Goal: Check status: Check status

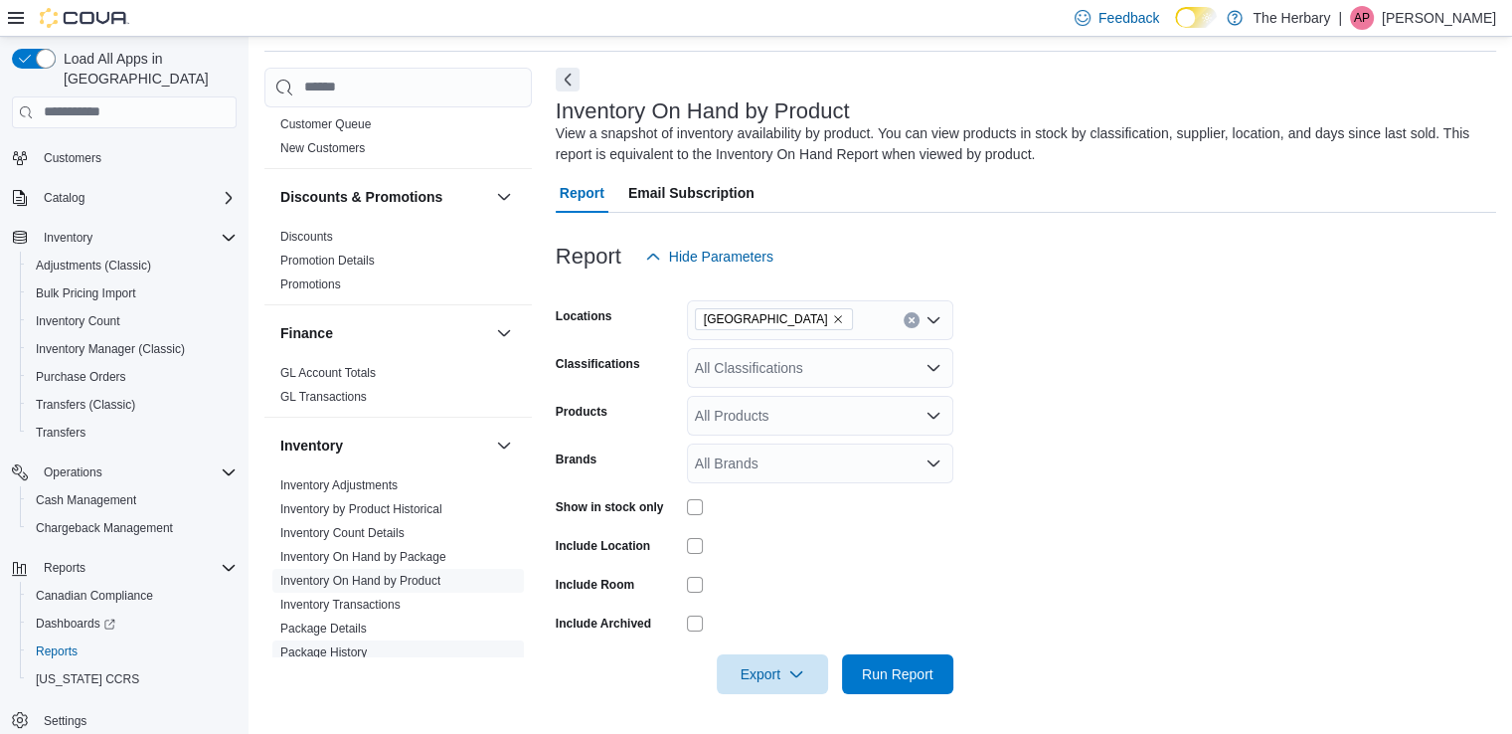
scroll to position [1269, 0]
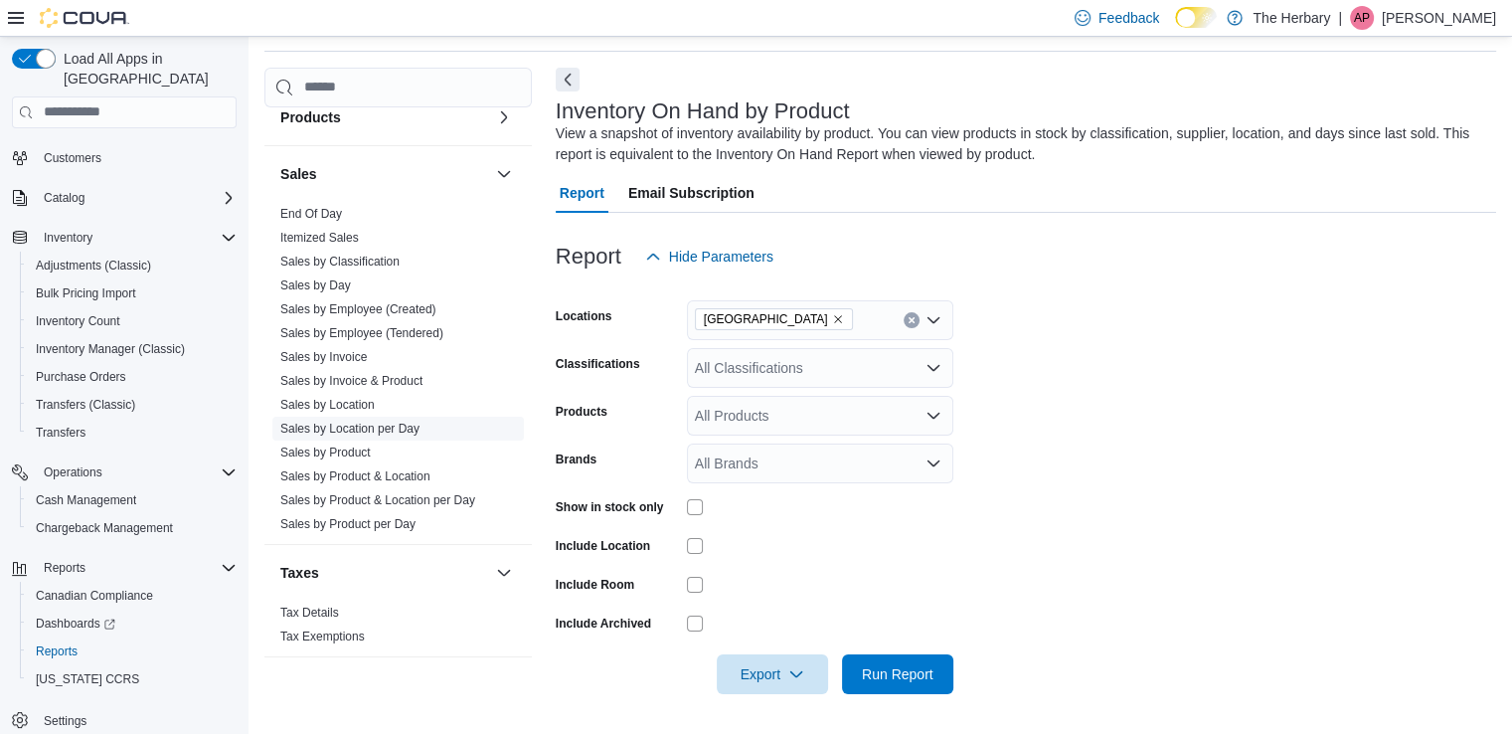
click at [342, 422] on link "Sales by Location per Day" at bounding box center [349, 429] width 139 height 14
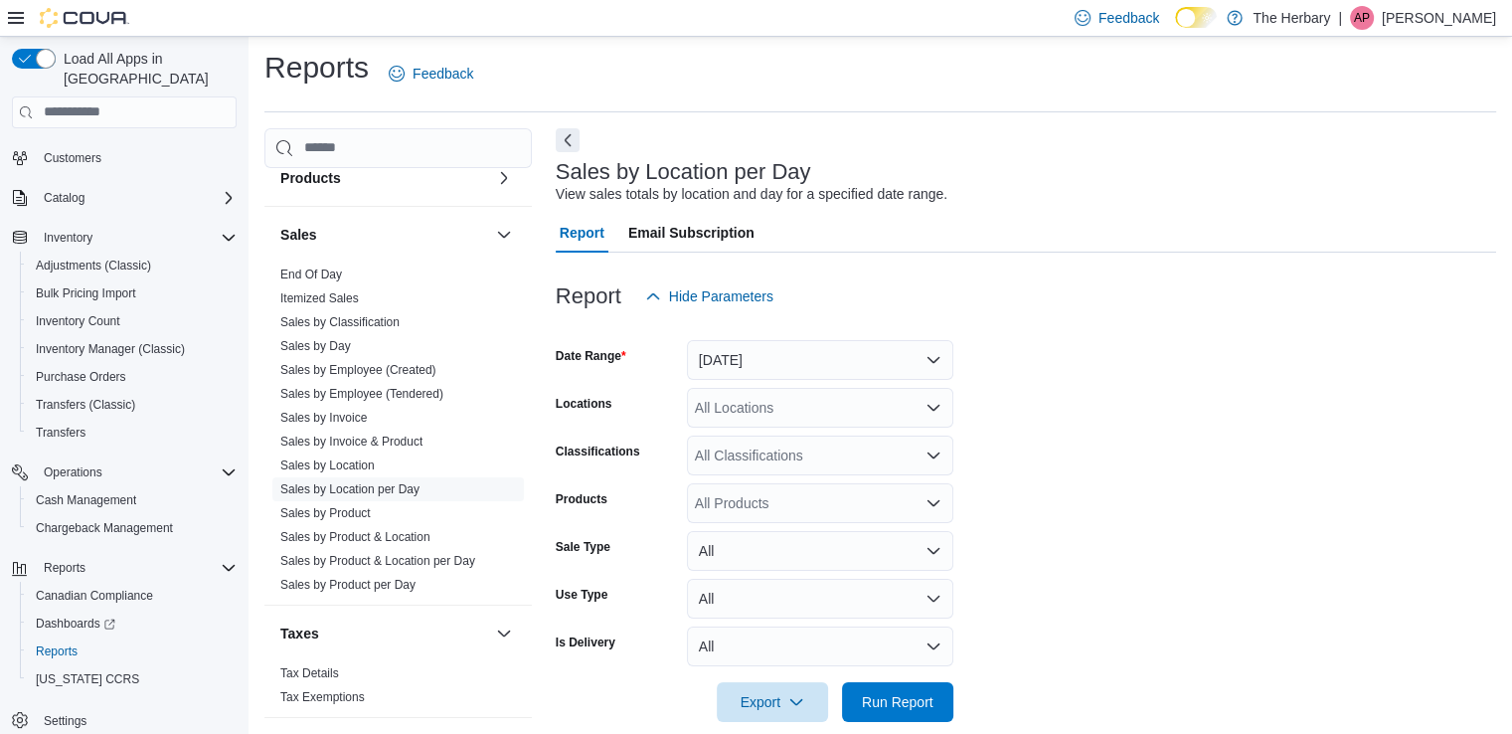
scroll to position [33, 0]
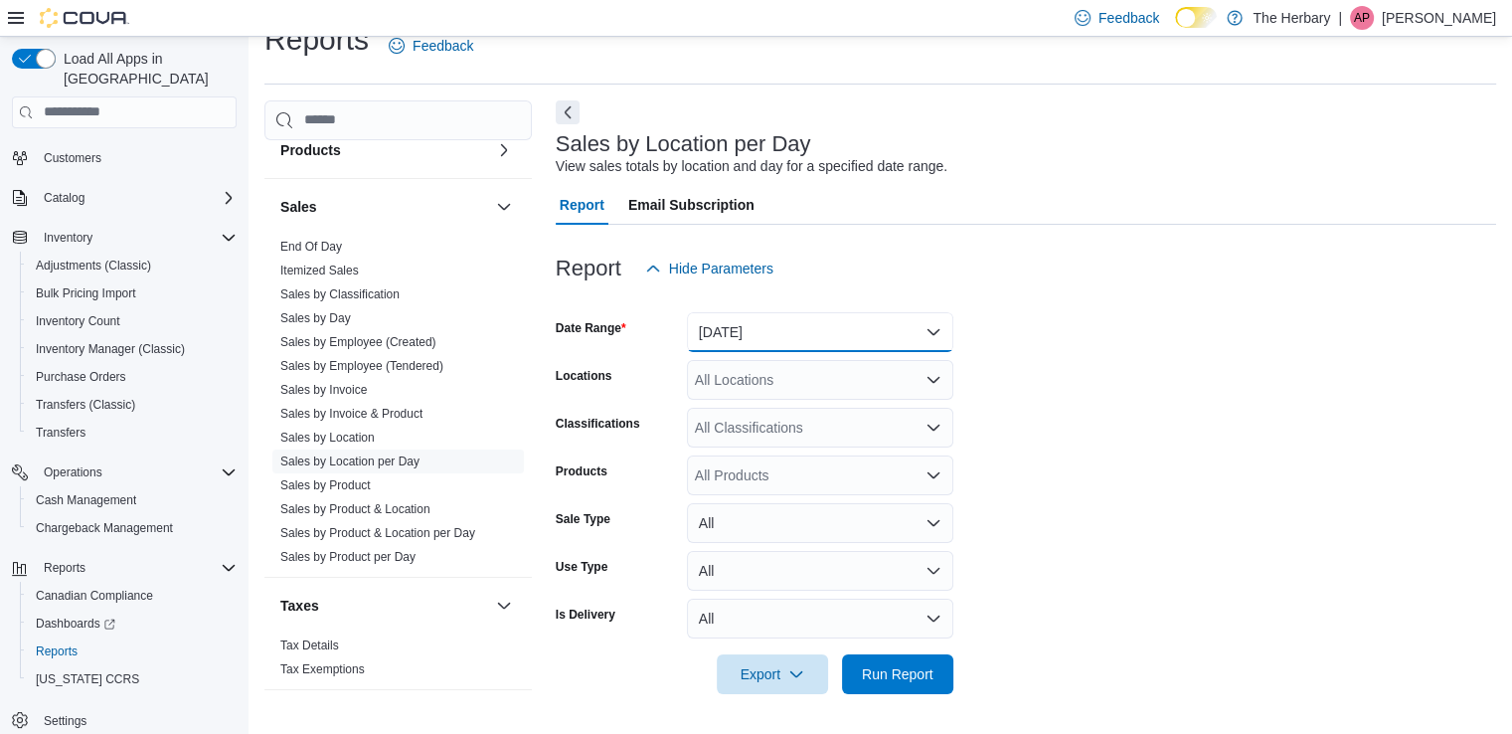
click at [734, 335] on button "[DATE]" at bounding box center [820, 332] width 266 height 40
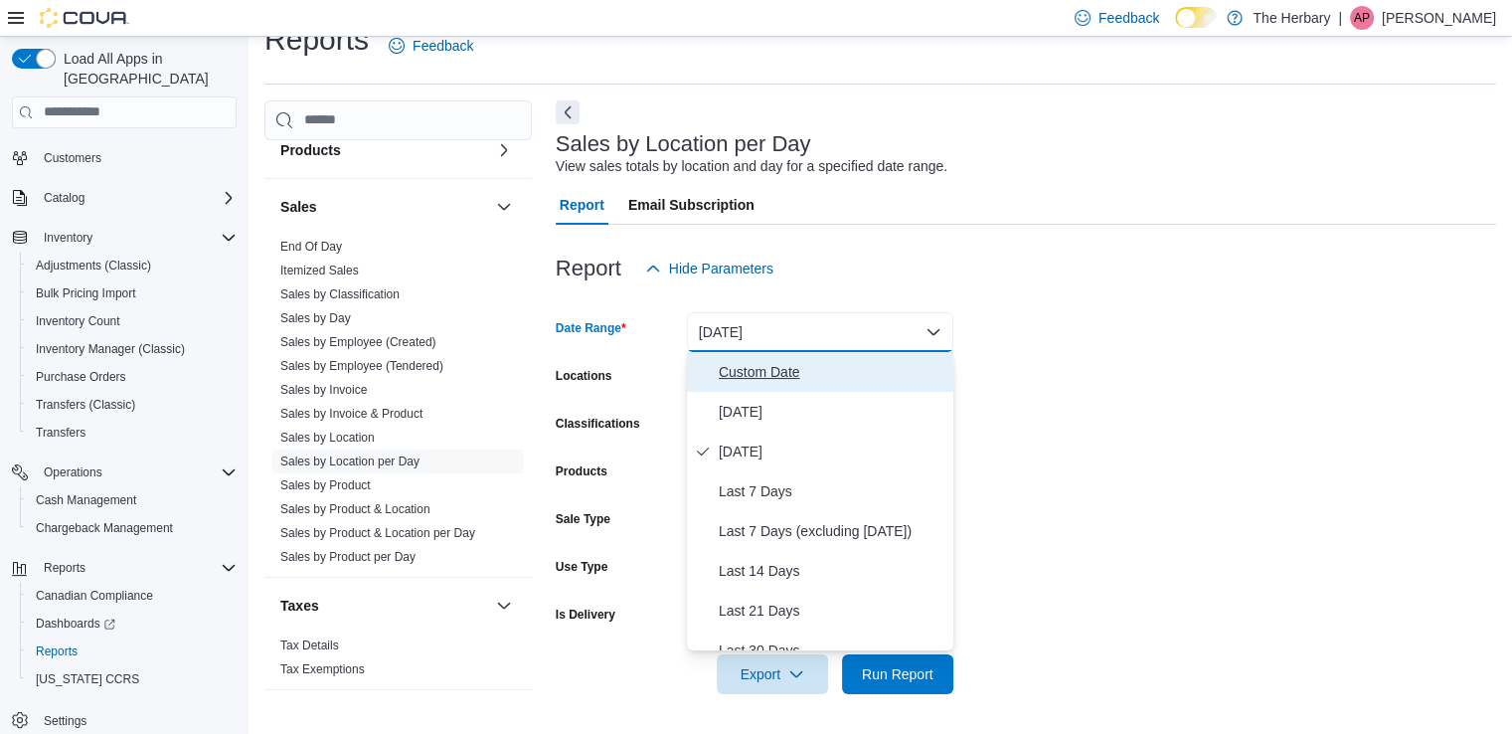
click at [774, 361] on span "Custom Date" at bounding box center [832, 372] width 227 height 24
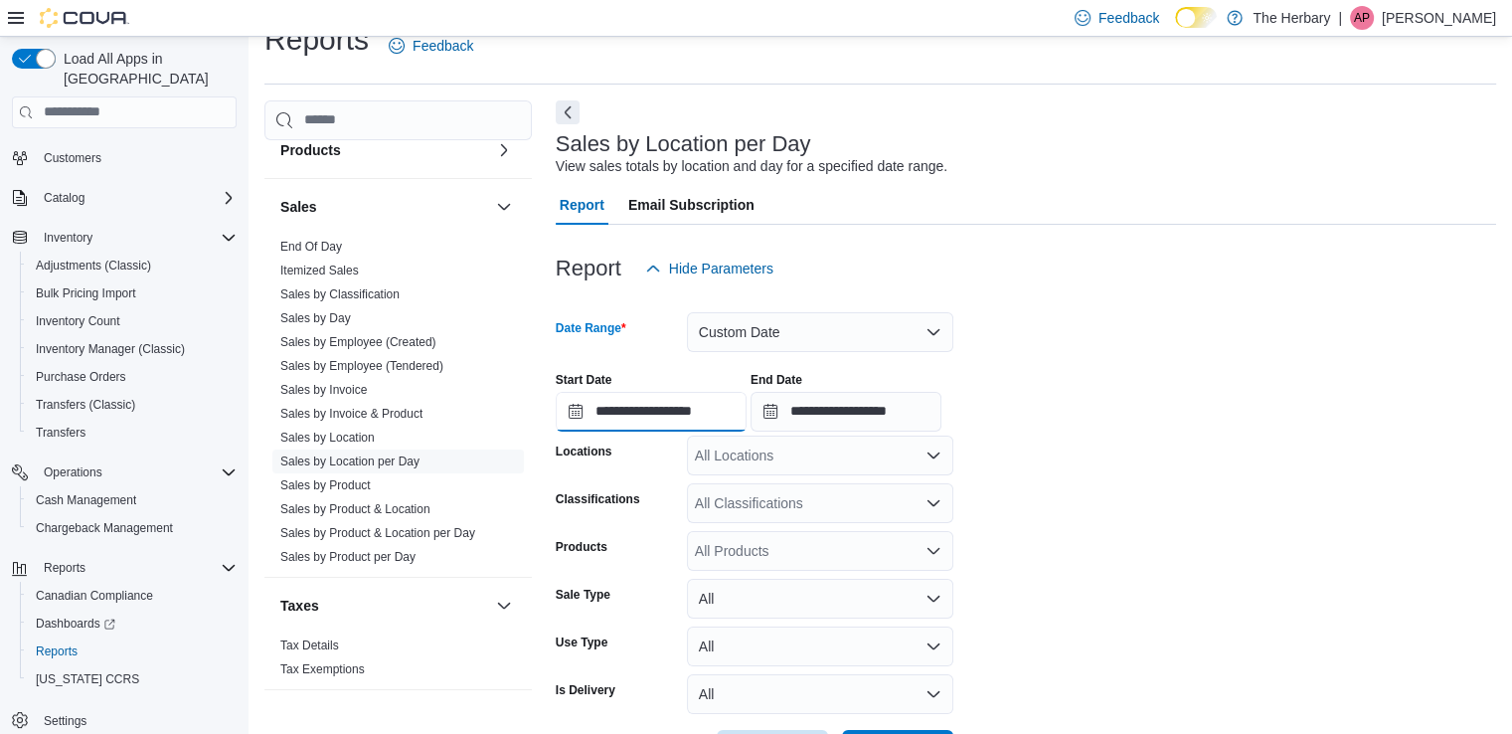
click at [655, 415] on input "**********" at bounding box center [651, 412] width 191 height 40
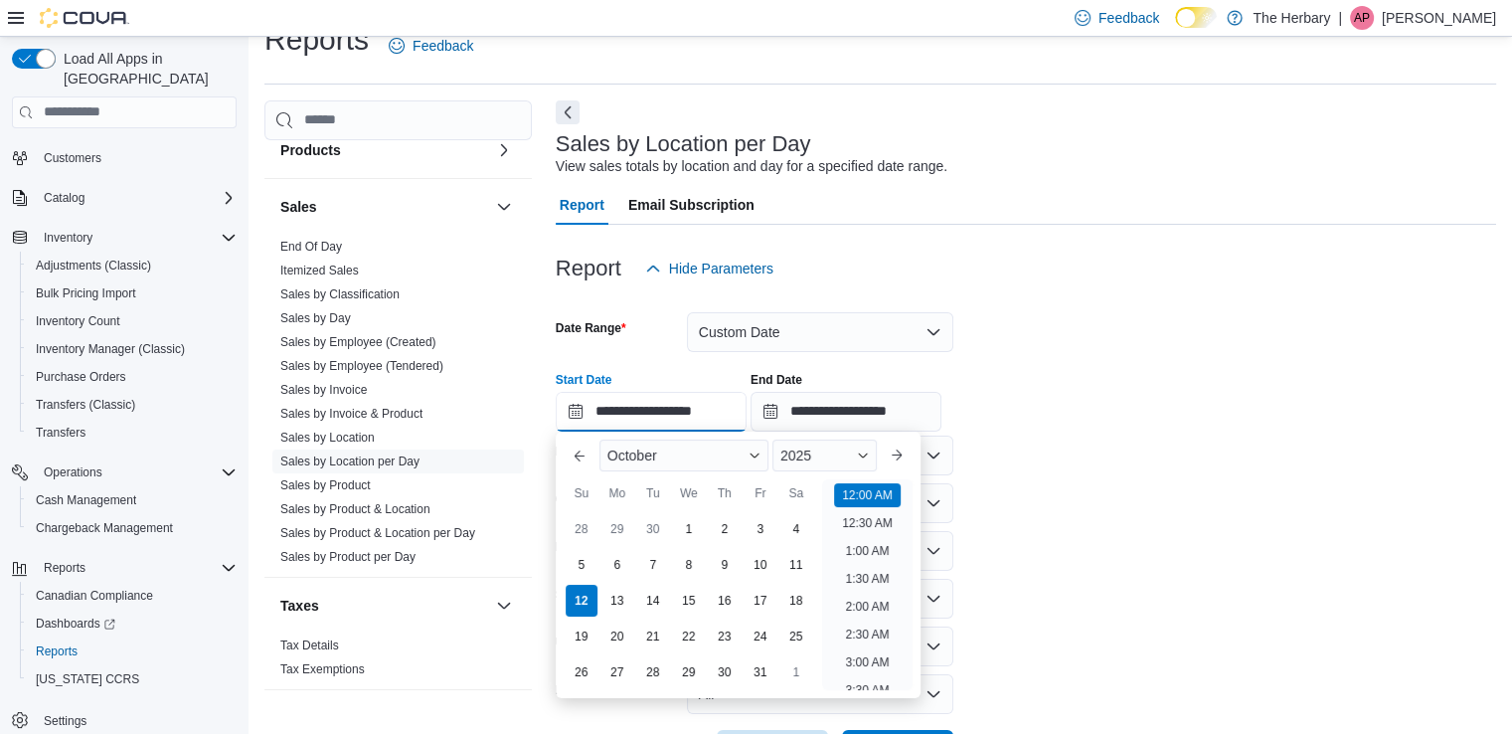
scroll to position [62, 0]
click at [688, 522] on div "1" at bounding box center [688, 528] width 35 height 35
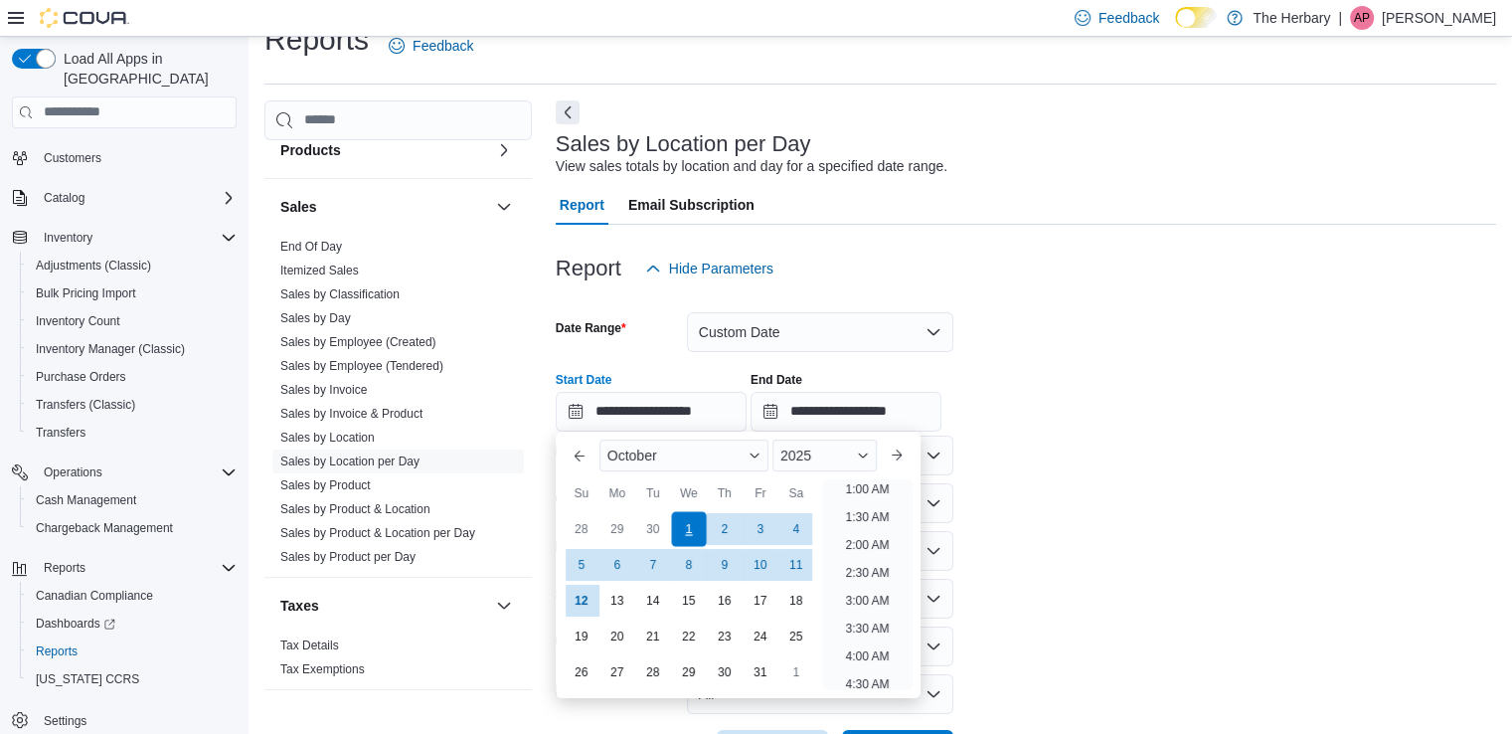
scroll to position [4, 0]
drag, startPoint x: 863, startPoint y: 602, endPoint x: 813, endPoint y: 546, distance: 74.6
click at [863, 602] on li "2:00 AM" at bounding box center [867, 603] width 60 height 24
type input "**********"
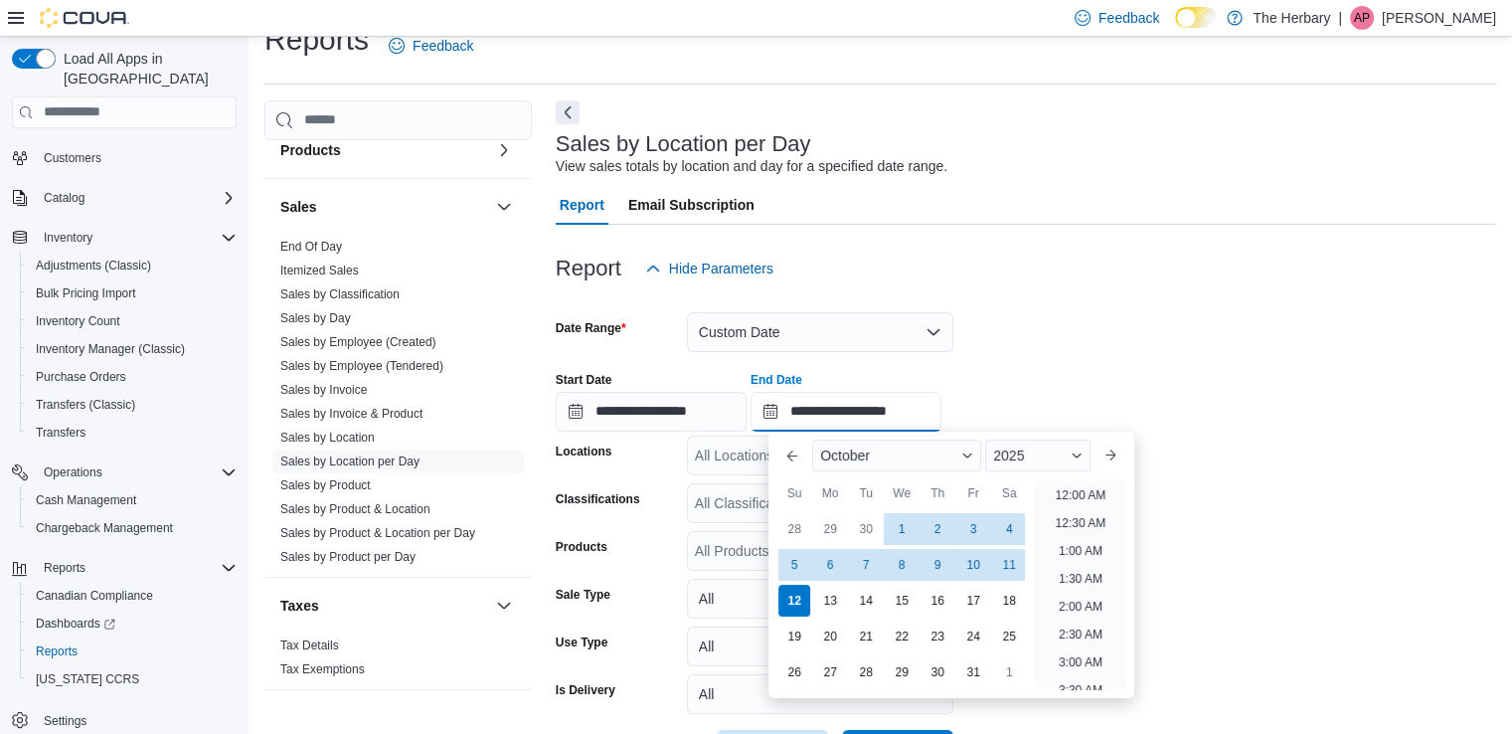
click at [843, 411] on input "**********" at bounding box center [846, 412] width 191 height 40
click at [799, 595] on div "12" at bounding box center [795, 600] width 35 height 35
click at [1075, 602] on li "2:00 AM" at bounding box center [1081, 607] width 60 height 24
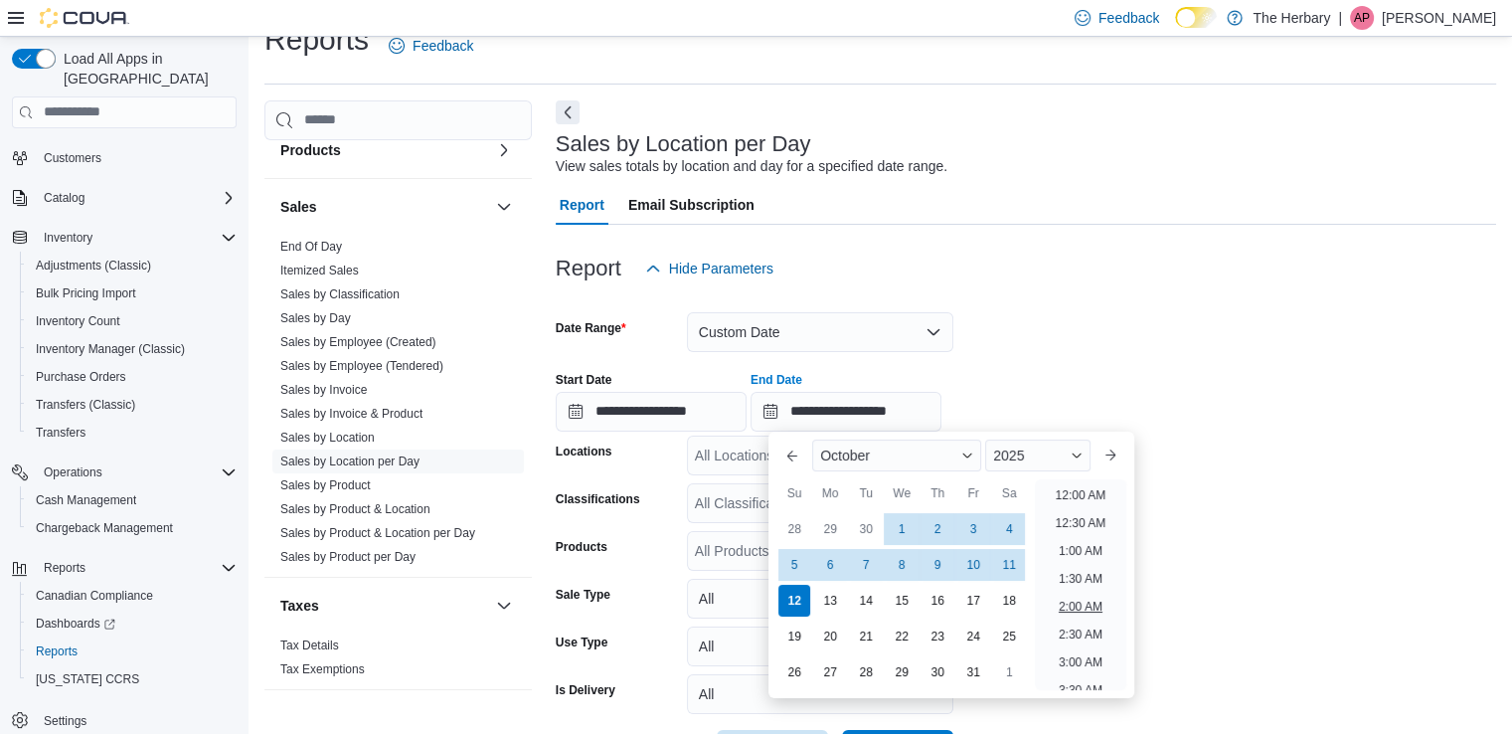
type input "**********"
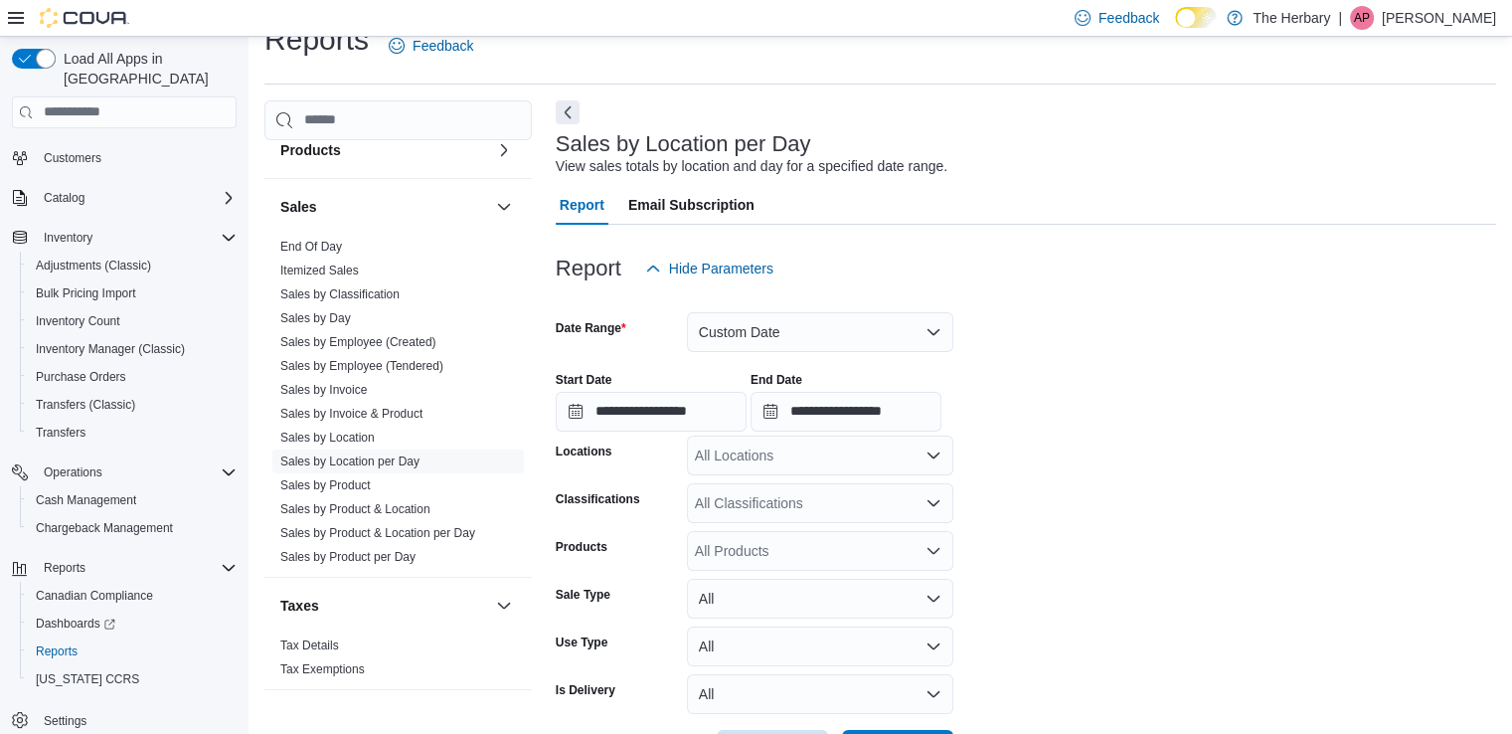
click at [729, 440] on div "All Locations" at bounding box center [820, 455] width 266 height 40
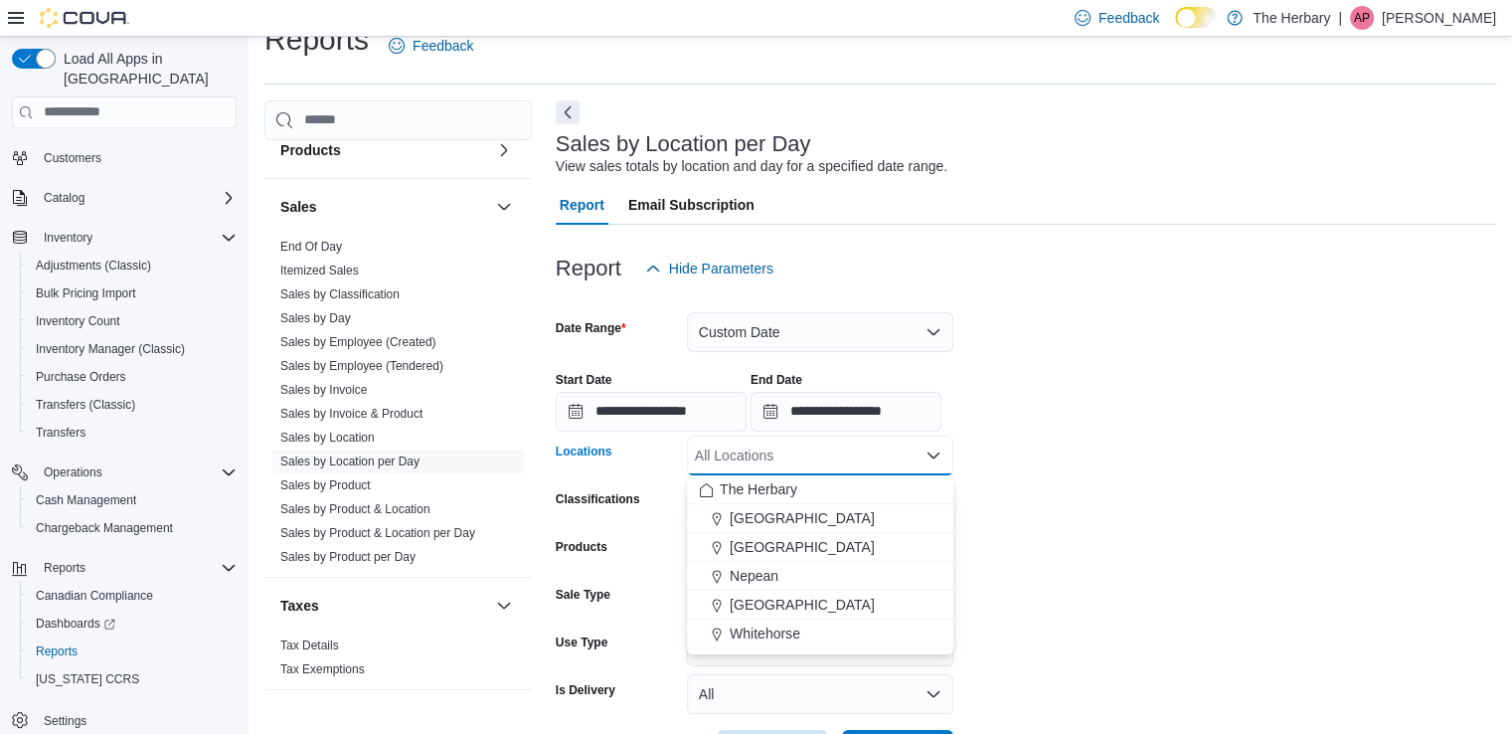
click at [758, 627] on span "Whitehorse" at bounding box center [765, 633] width 71 height 20
click at [1226, 445] on form "**********" at bounding box center [1026, 528] width 941 height 481
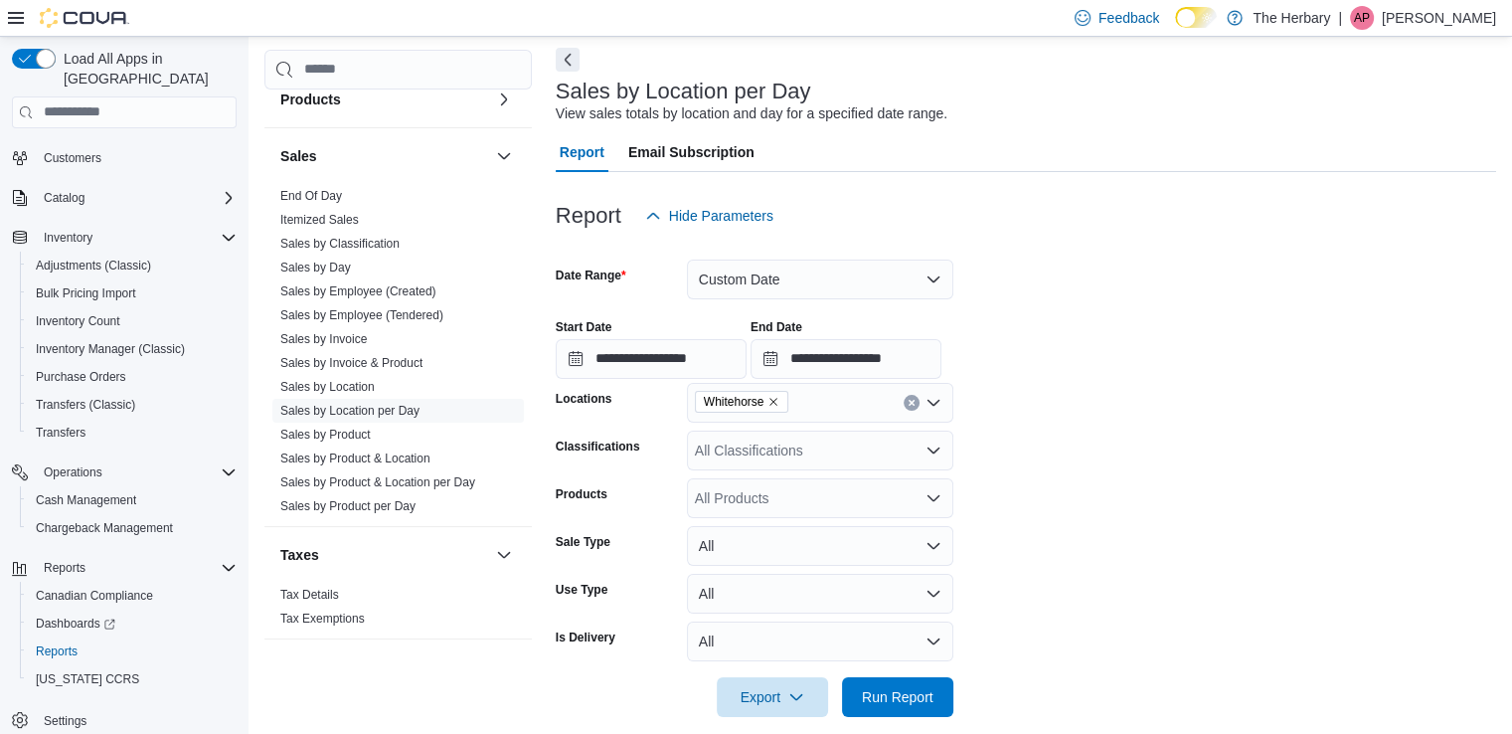
scroll to position [108, 0]
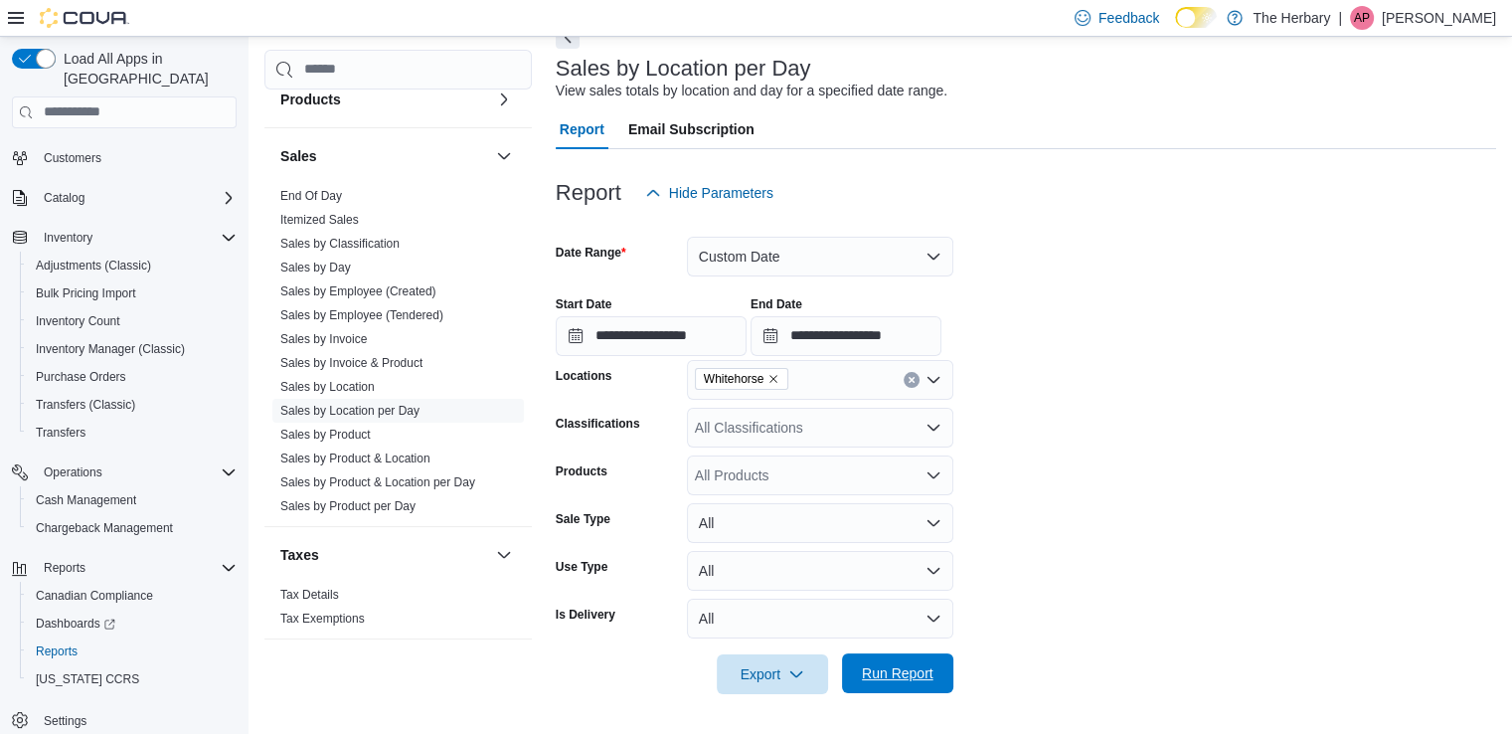
click at [891, 671] on span "Run Report" at bounding box center [898, 673] width 72 height 20
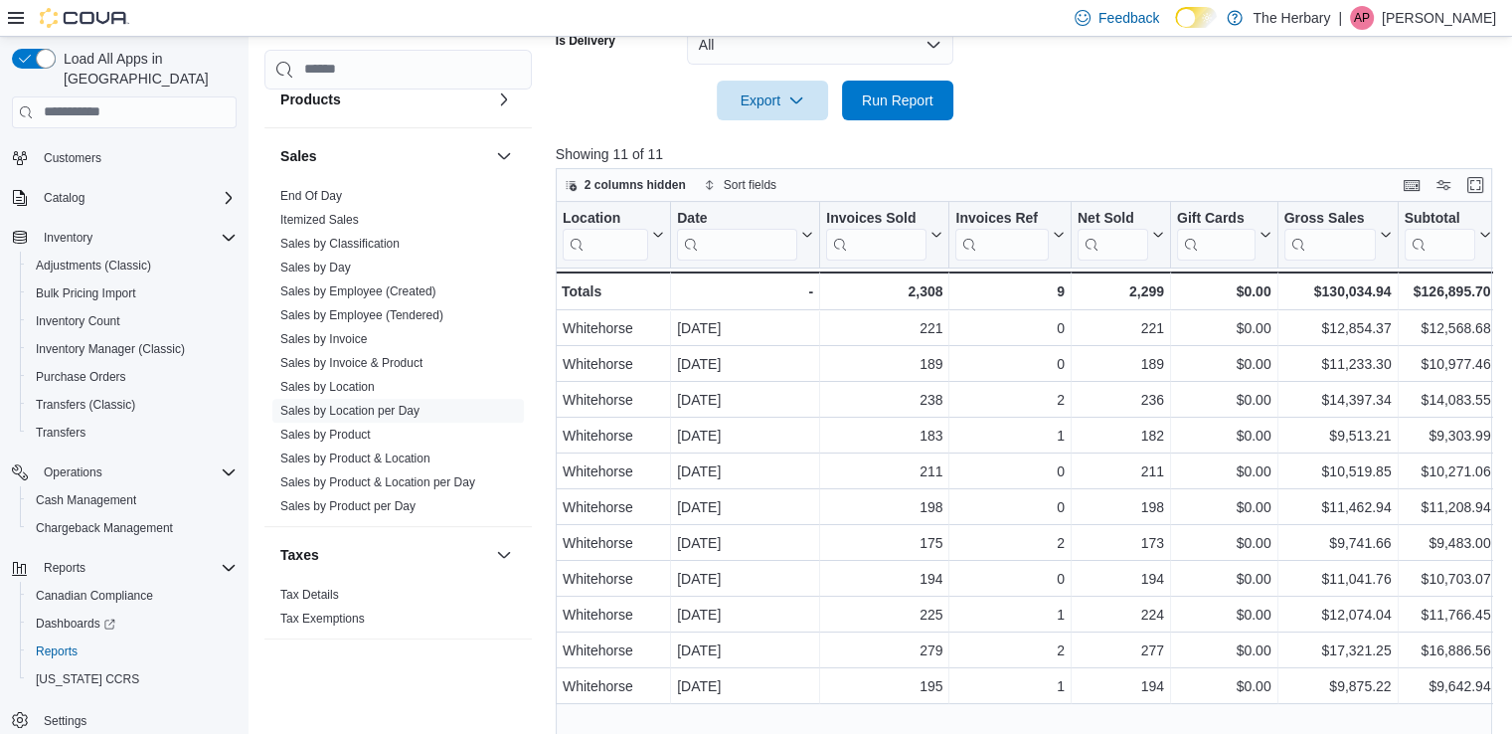
scroll to position [719, 0]
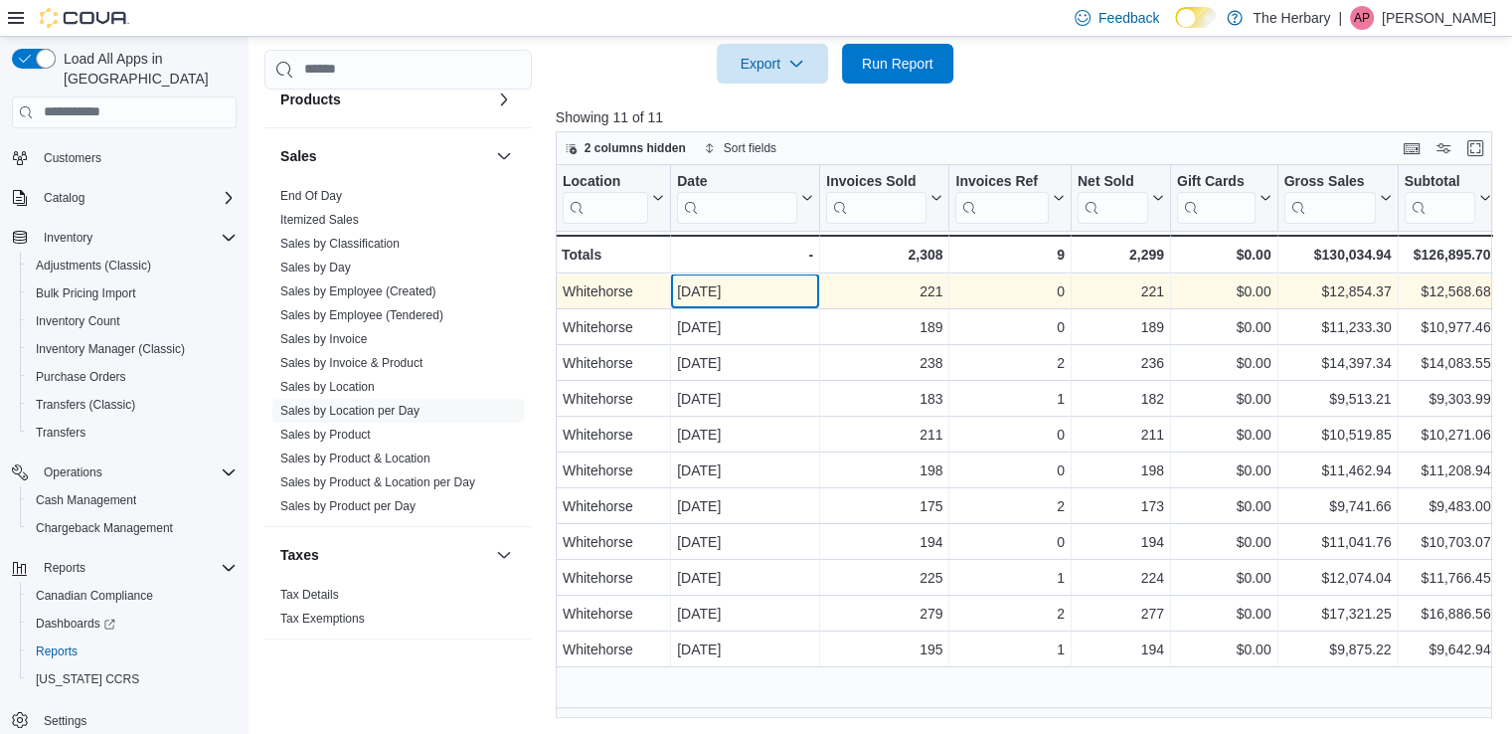
click at [711, 295] on div "[DATE]" at bounding box center [745, 291] width 136 height 24
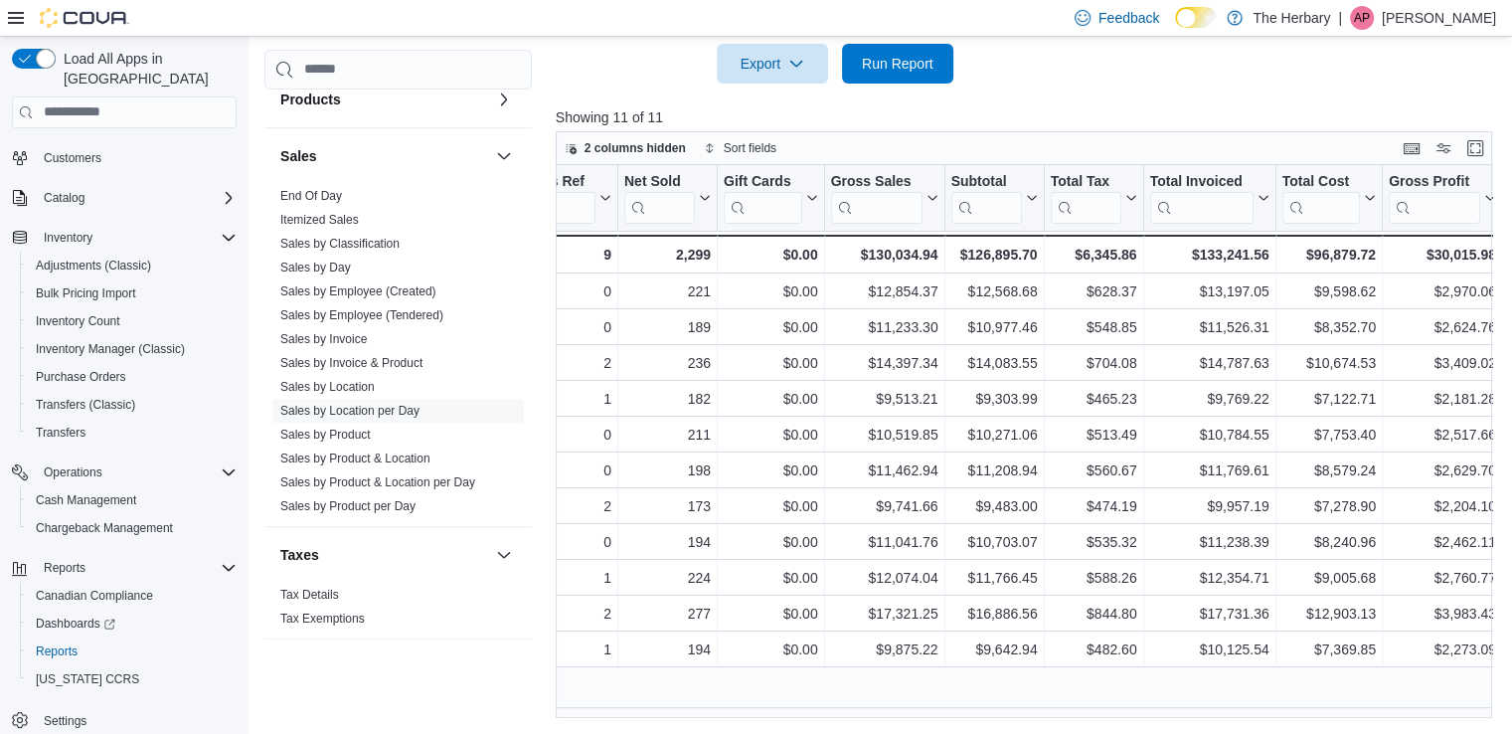
scroll to position [0, 584]
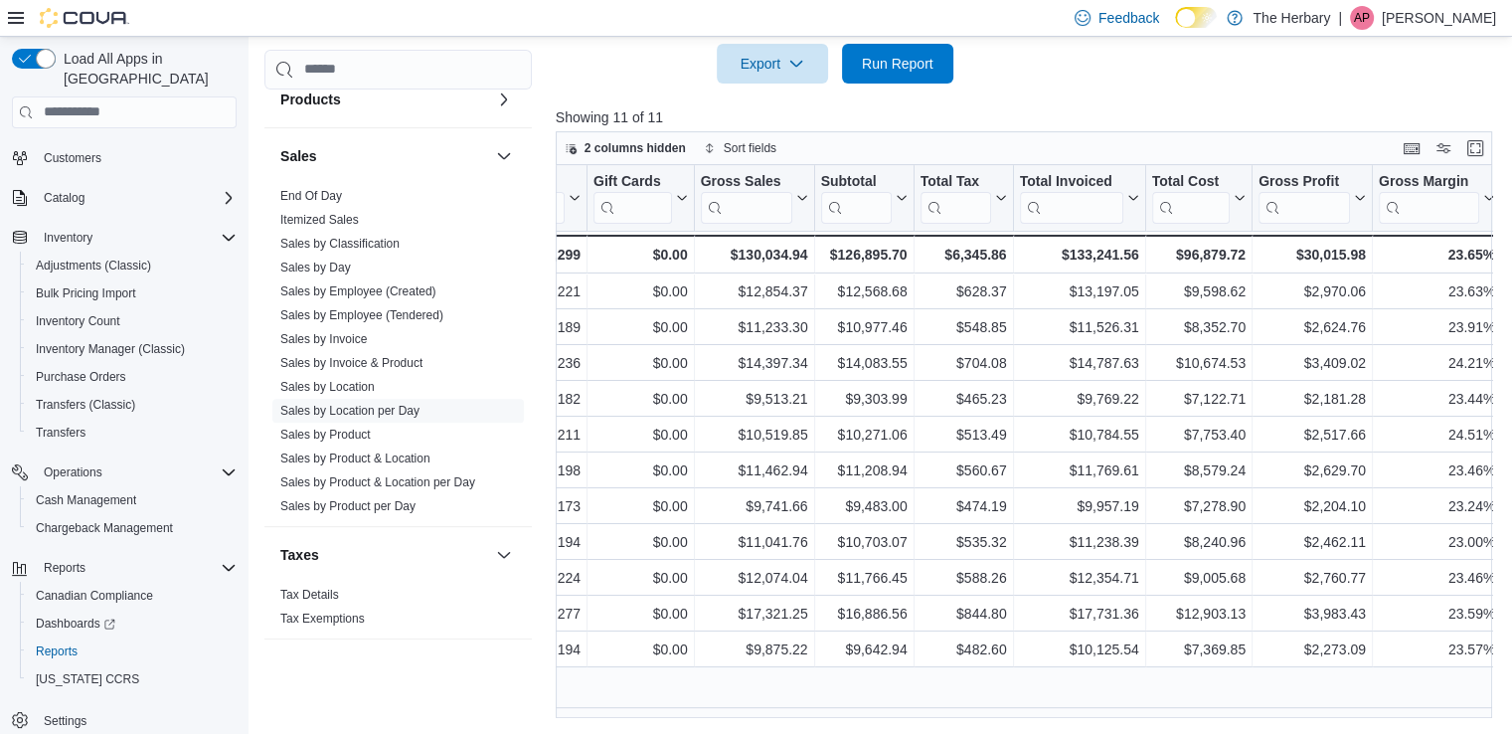
click at [1466, 12] on p "[PERSON_NAME]" at bounding box center [1439, 18] width 114 height 24
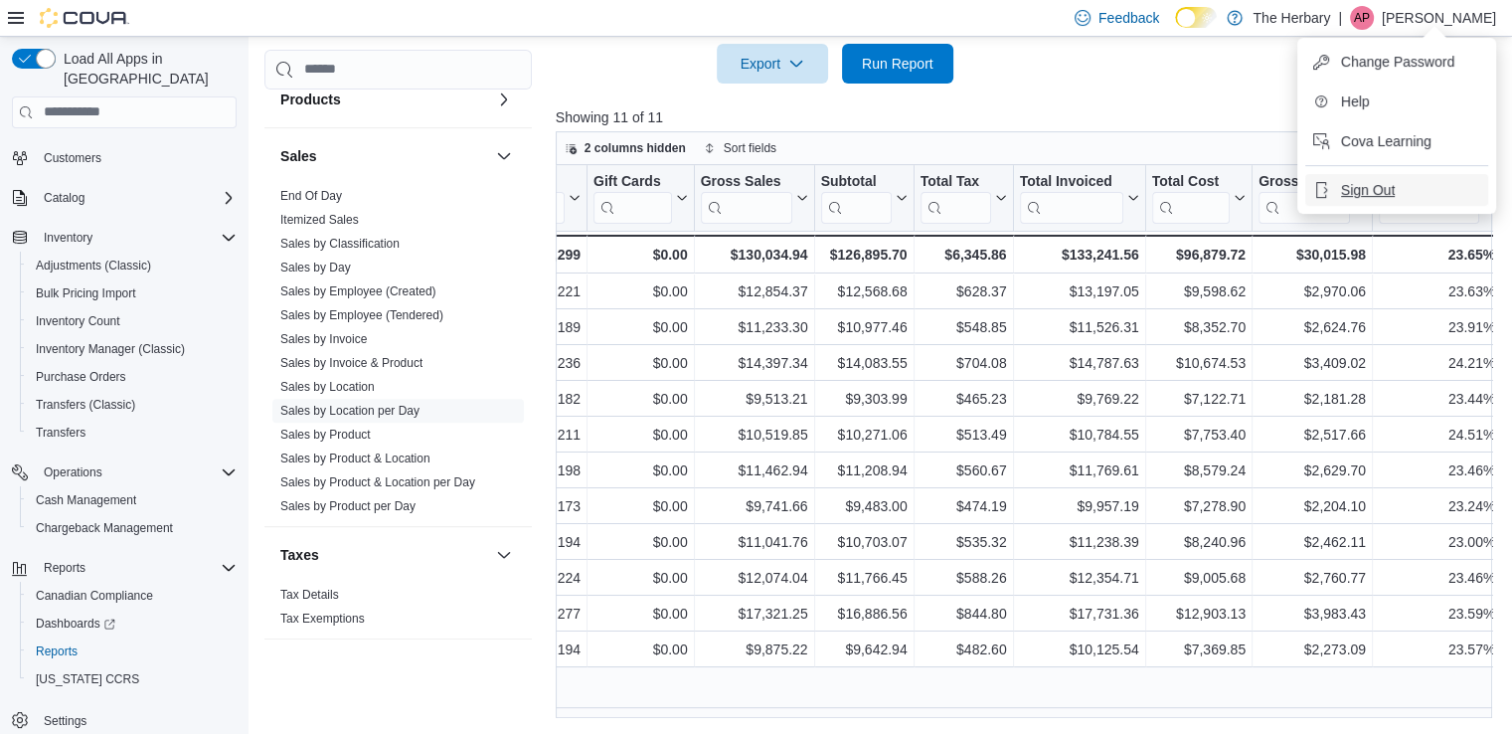
click at [1374, 187] on span "Sign Out" at bounding box center [1368, 190] width 54 height 20
